Goal: Check status: Check status

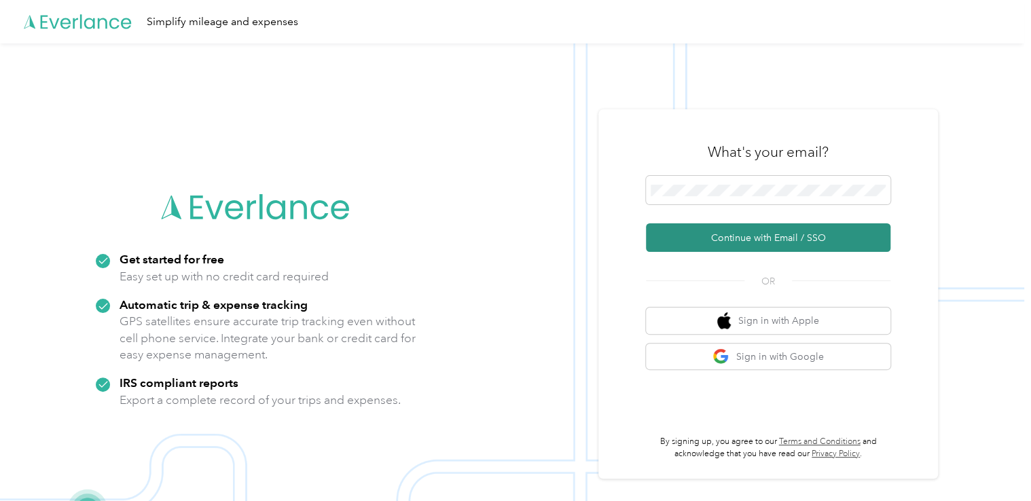
click at [766, 237] on button "Continue with Email / SSO" at bounding box center [768, 238] width 245 height 29
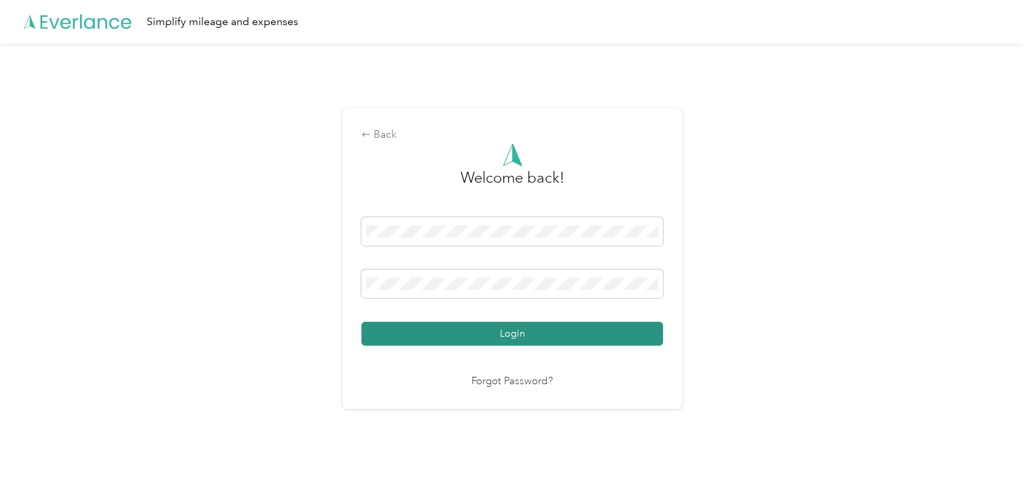
click at [521, 336] on button "Login" at bounding box center [512, 334] width 302 height 24
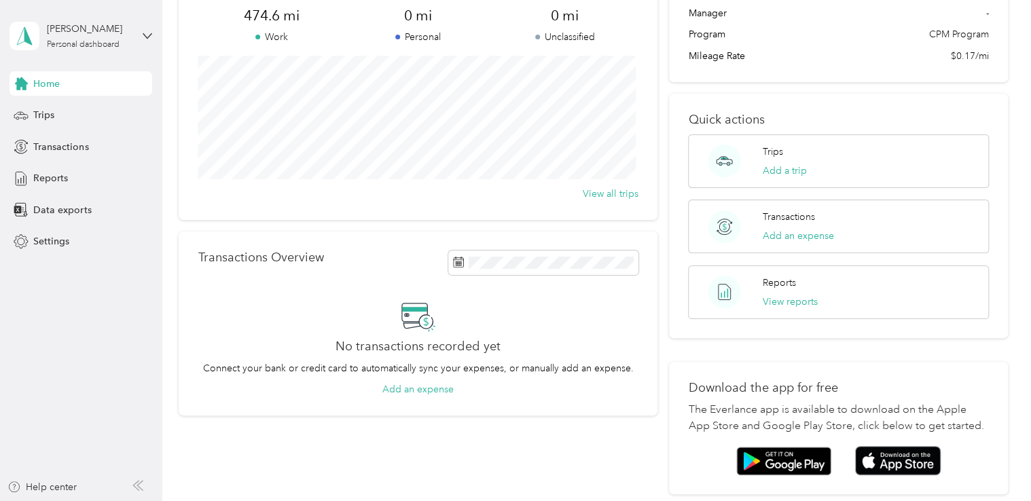
scroll to position [136, 0]
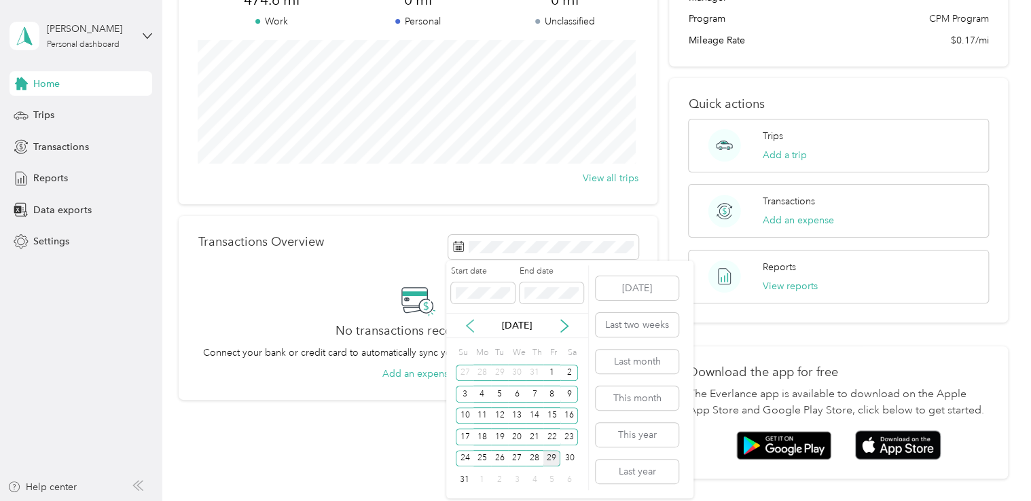
click at [471, 323] on icon at bounding box center [470, 326] width 14 height 14
click at [465, 439] on div "20" at bounding box center [465, 437] width 18 height 17
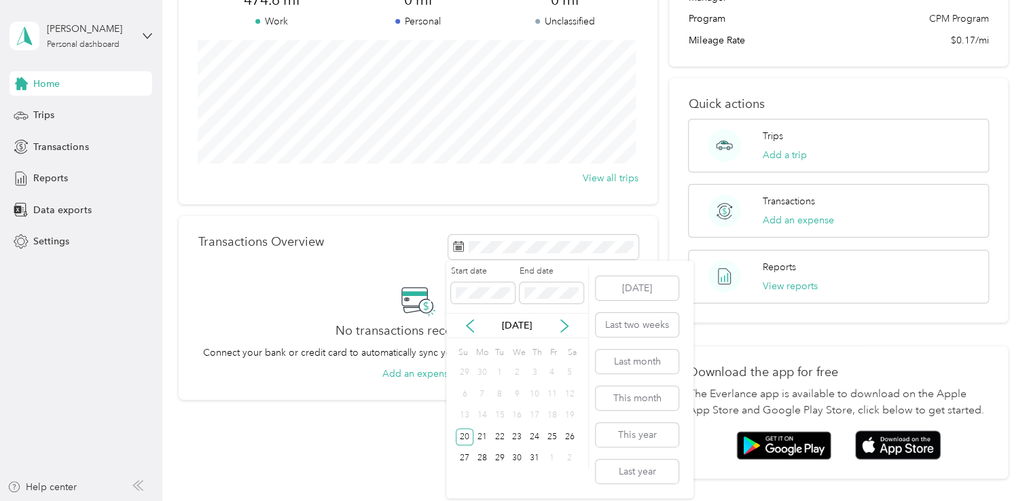
drag, startPoint x: 574, startPoint y: 270, endPoint x: 569, endPoint y: 279, distance: 10.0
click at [575, 270] on label "End date" at bounding box center [552, 272] width 64 height 12
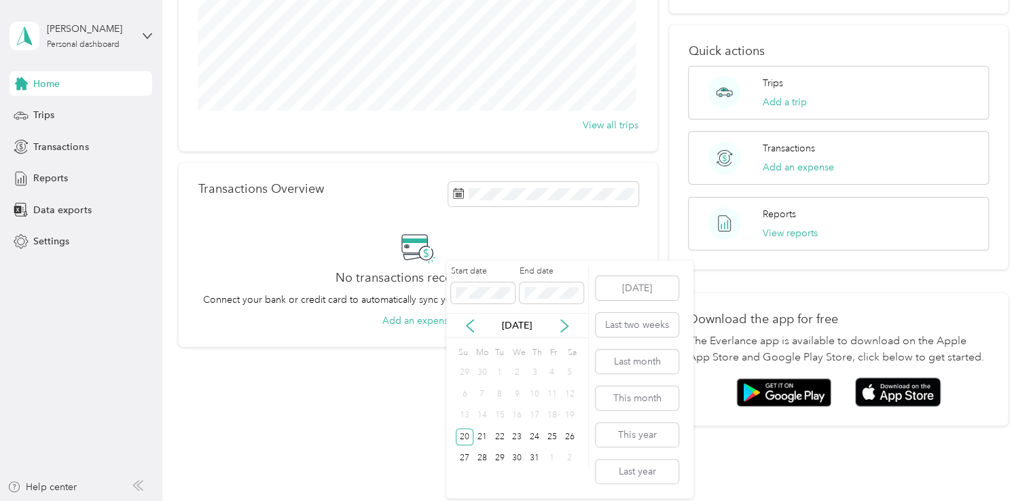
scroll to position [253, 0]
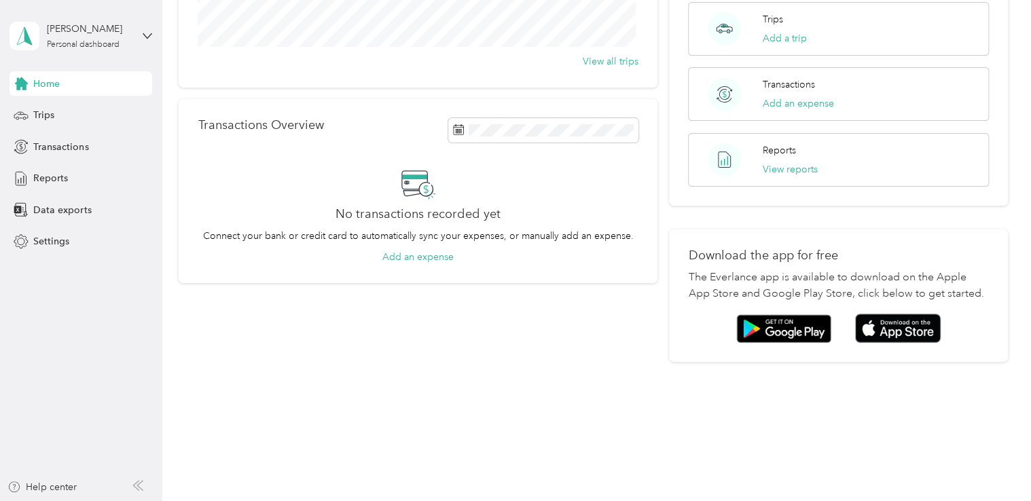
click at [398, 350] on div "Trips Overview 474.6 mi Work 0 mi Personal 0 mi Unclassified View all trips Tra…" at bounding box center [418, 84] width 478 height 555
click at [510, 137] on span at bounding box center [543, 130] width 190 height 24
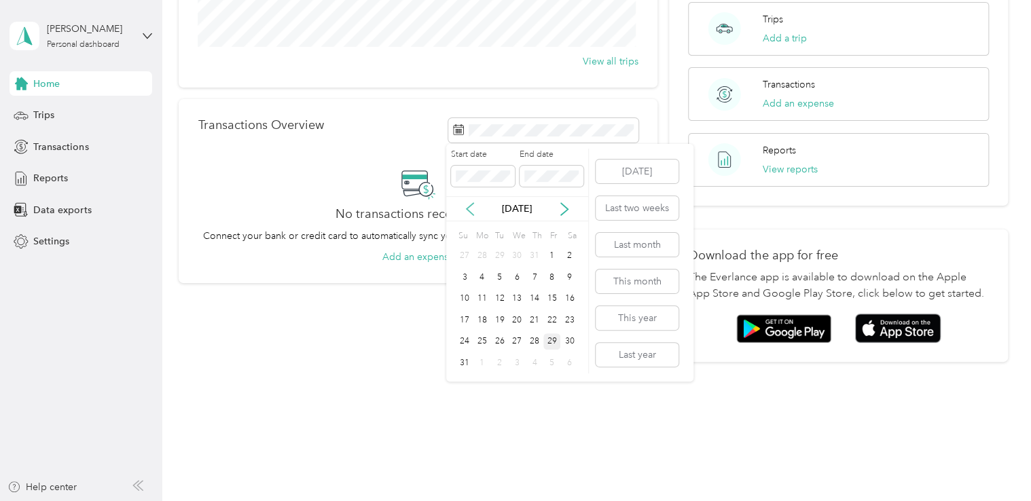
click at [470, 207] on icon at bounding box center [470, 209] width 14 height 14
click at [465, 321] on div "20" at bounding box center [465, 320] width 18 height 17
click at [642, 243] on button "Last month" at bounding box center [637, 245] width 83 height 24
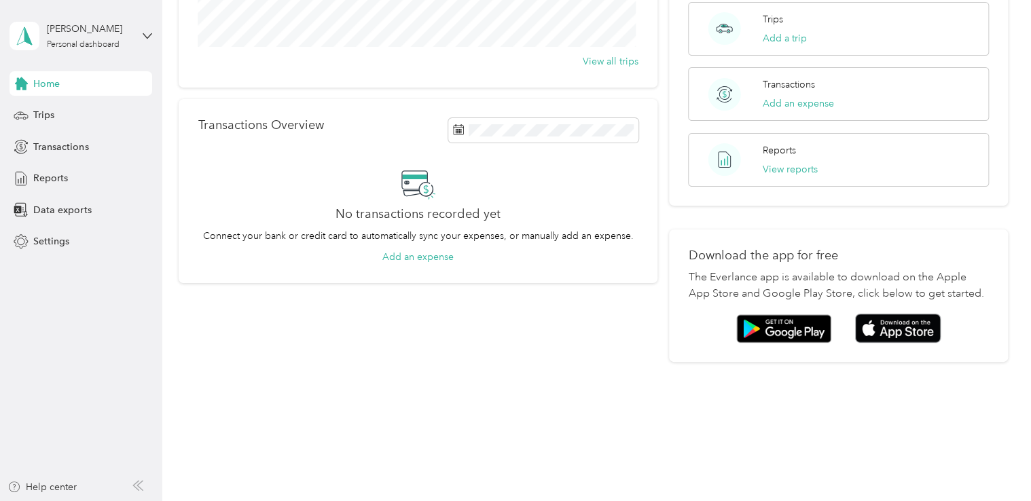
click at [650, 118] on div "Transactions Overview No transactions recorded yet Connect your bank or credit …" at bounding box center [418, 191] width 478 height 184
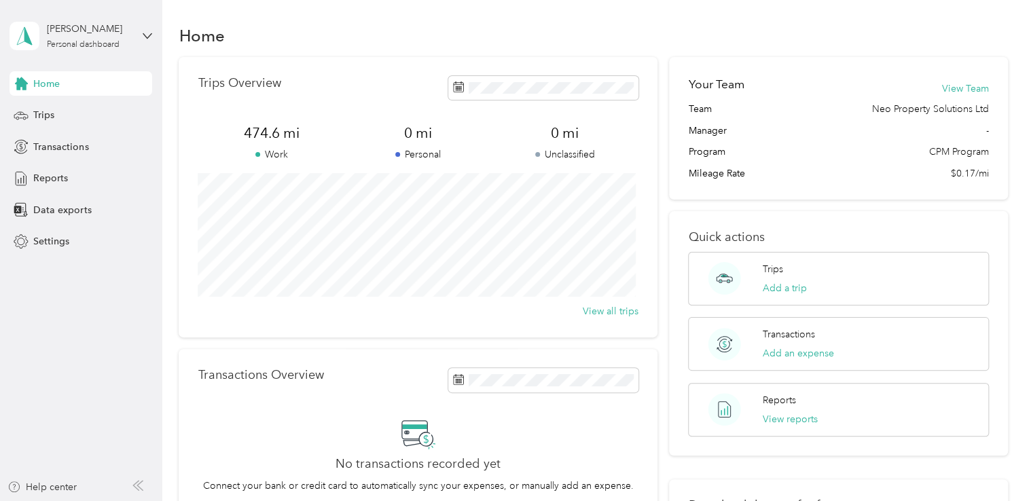
scroll to position [0, 0]
